Goal: Information Seeking & Learning: Find specific fact

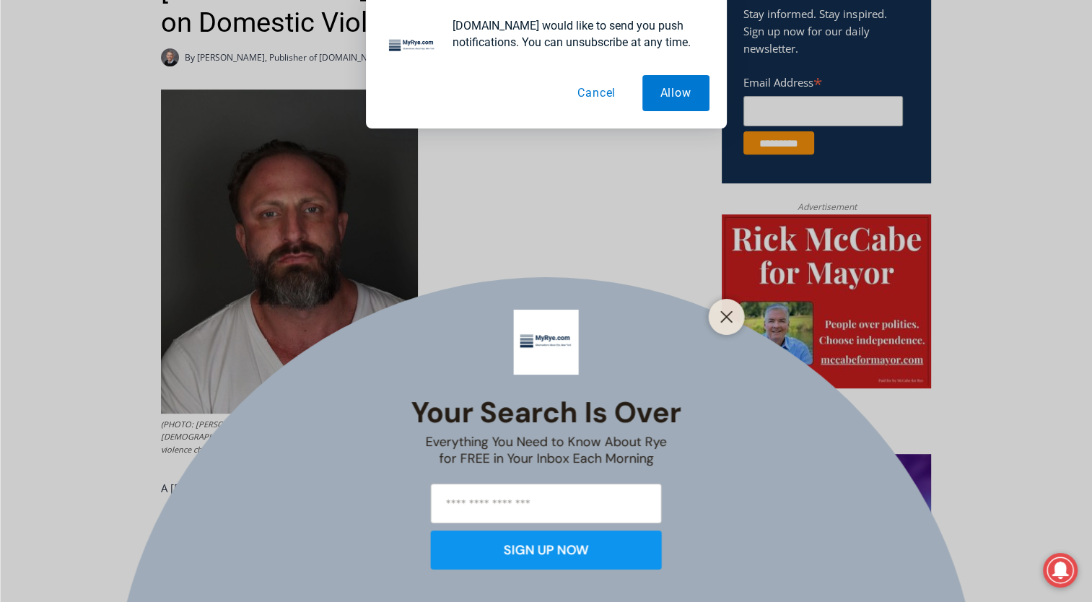
click at [614, 97] on button "Cancel" at bounding box center [597, 93] width 74 height 36
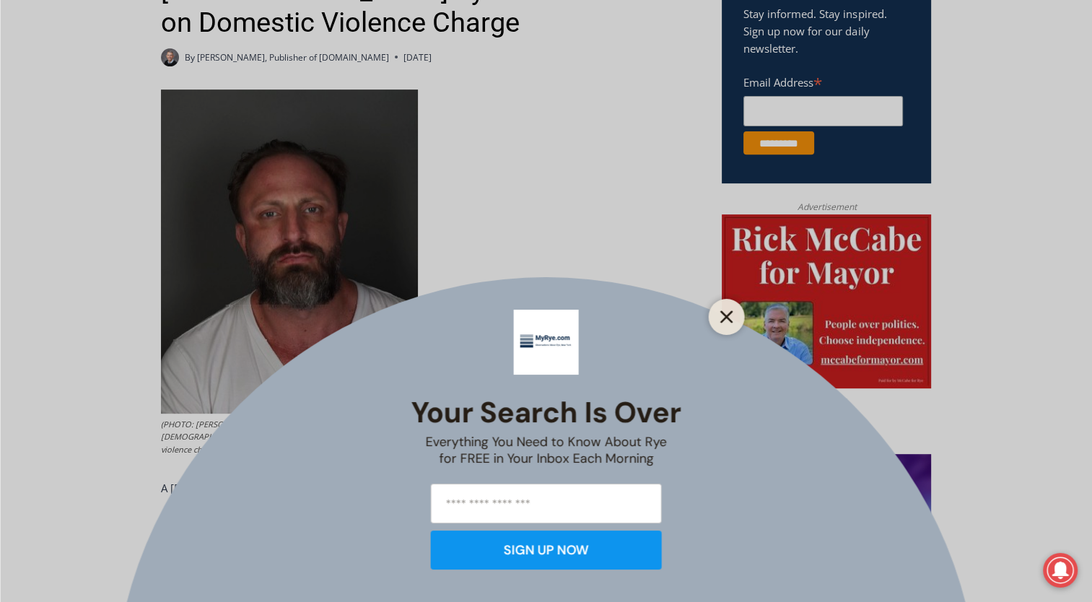
click at [729, 324] on button "Close" at bounding box center [727, 317] width 20 height 20
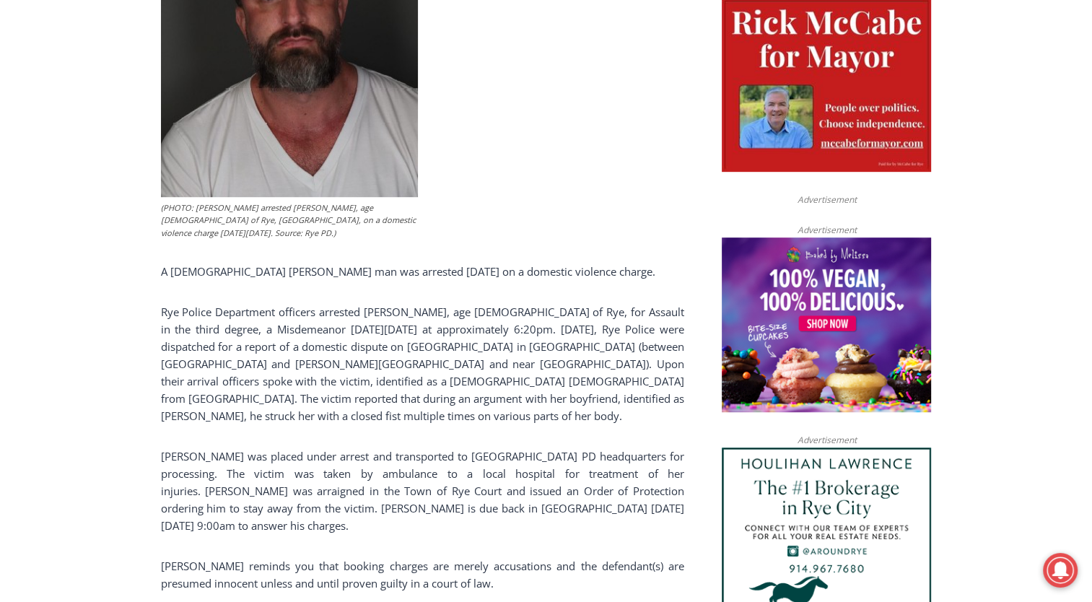
scroll to position [621, 0]
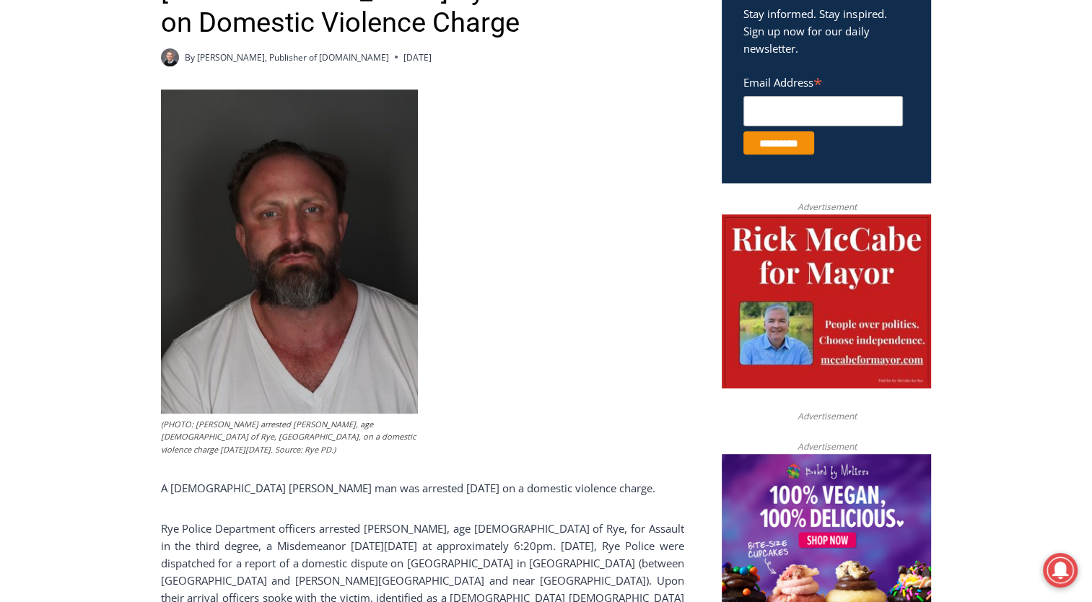
scroll to position [693, 0]
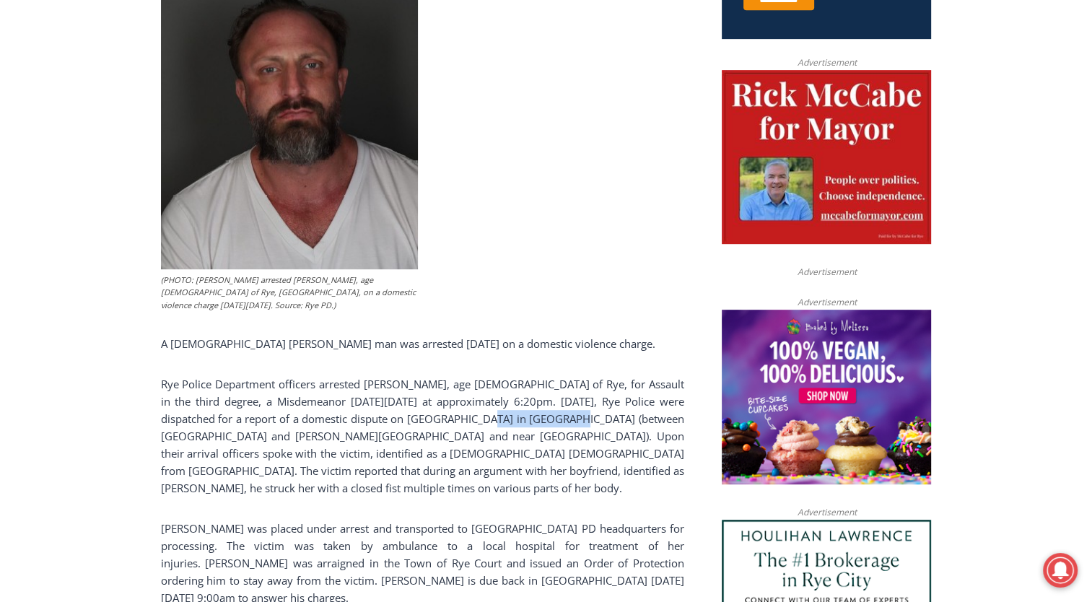
drag, startPoint x: 483, startPoint y: 417, endPoint x: 566, endPoint y: 420, distance: 83.1
click at [566, 420] on p "Rye Police Department officers arrested [PERSON_NAME], age [DEMOGRAPHIC_DATA] o…" at bounding box center [423, 435] width 524 height 121
drag, startPoint x: 566, startPoint y: 420, endPoint x: 518, endPoint y: 420, distance: 48.4
click at [525, 420] on p "Rye Police Department officers arrested [PERSON_NAME], age [DEMOGRAPHIC_DATA] o…" at bounding box center [423, 435] width 524 height 121
click at [480, 417] on p "Rye Police Department officers arrested [PERSON_NAME], age [DEMOGRAPHIC_DATA] o…" at bounding box center [423, 435] width 524 height 121
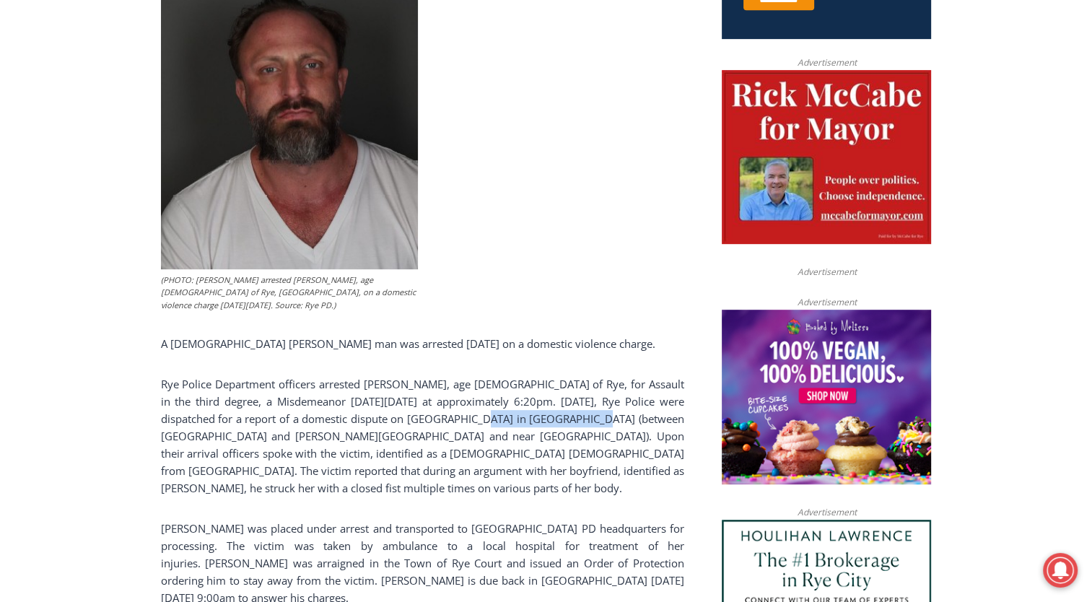
drag, startPoint x: 479, startPoint y: 417, endPoint x: 587, endPoint y: 423, distance: 107.8
click at [587, 423] on p "Rye Police Department officers arrested [PERSON_NAME], age [DEMOGRAPHIC_DATA] o…" at bounding box center [423, 435] width 524 height 121
copy p "[GEOGRAPHIC_DATA] in [GEOGRAPHIC_DATA]"
